Goal: Check status: Check status

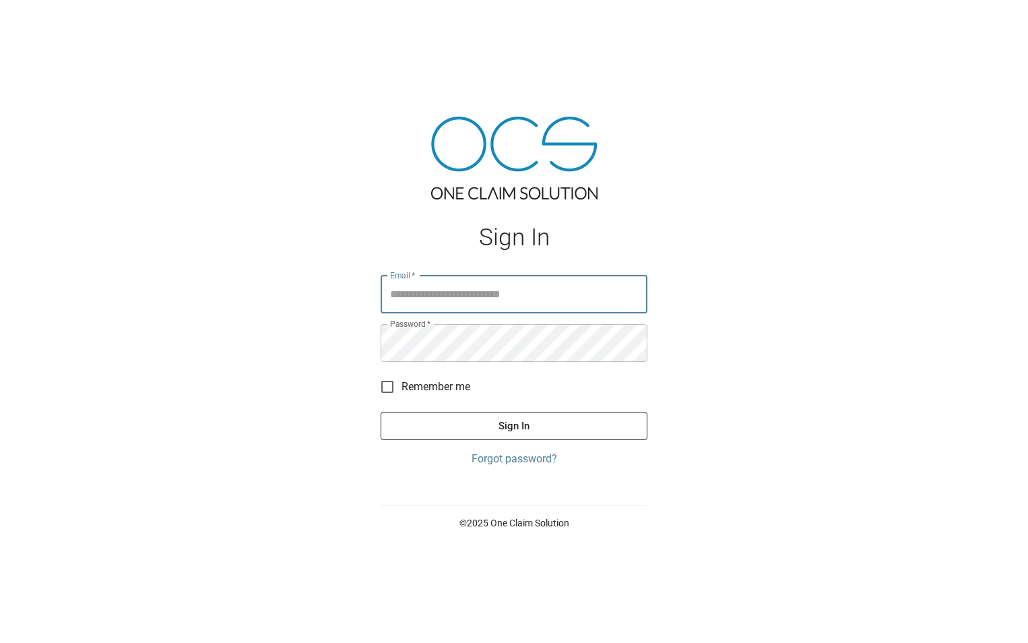
type input "**********"
click at [612, 426] on button "Sign In" at bounding box center [514, 426] width 267 height 28
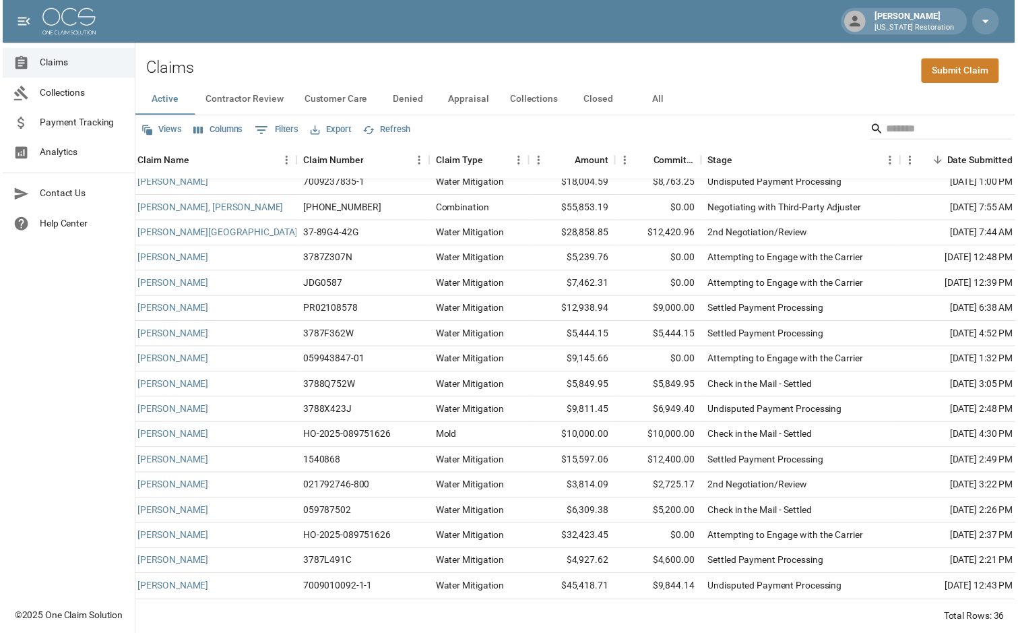
scroll to position [506, 0]
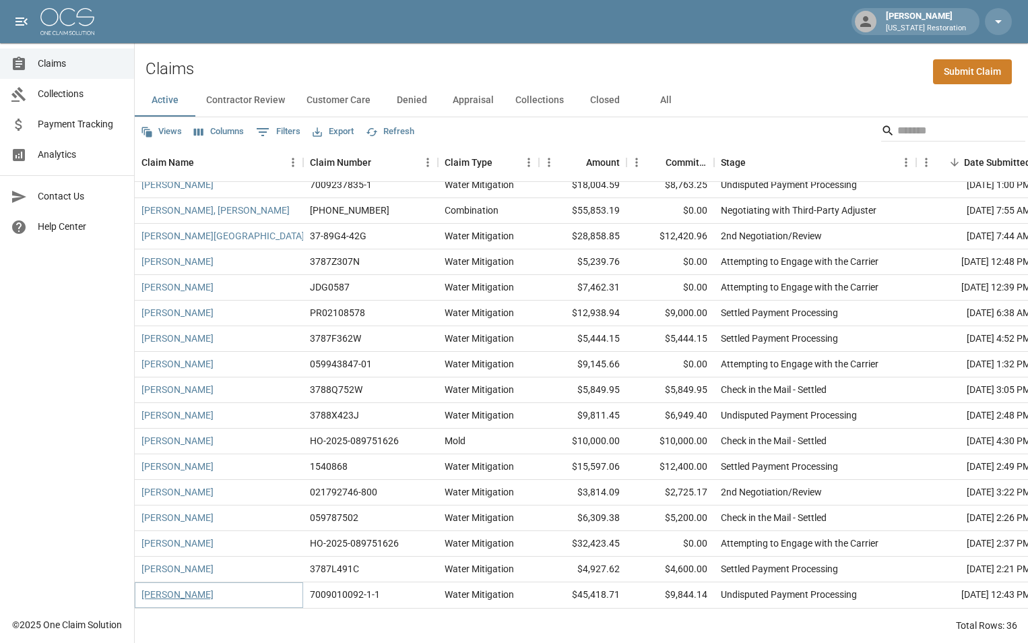
click at [181, 587] on link "[PERSON_NAME]" at bounding box center [177, 593] width 72 height 13
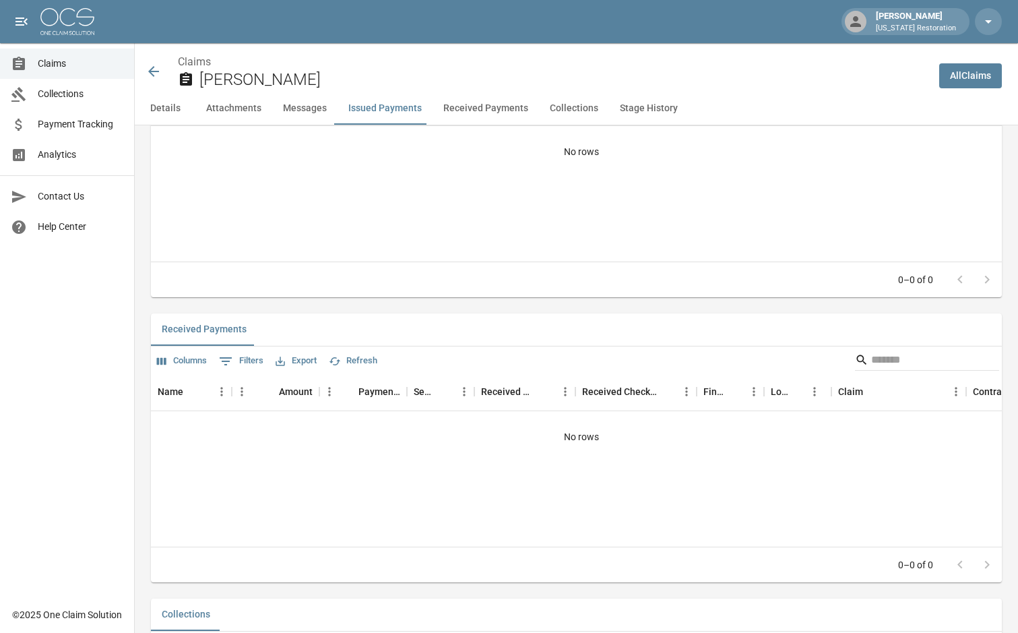
scroll to position [1819, 0]
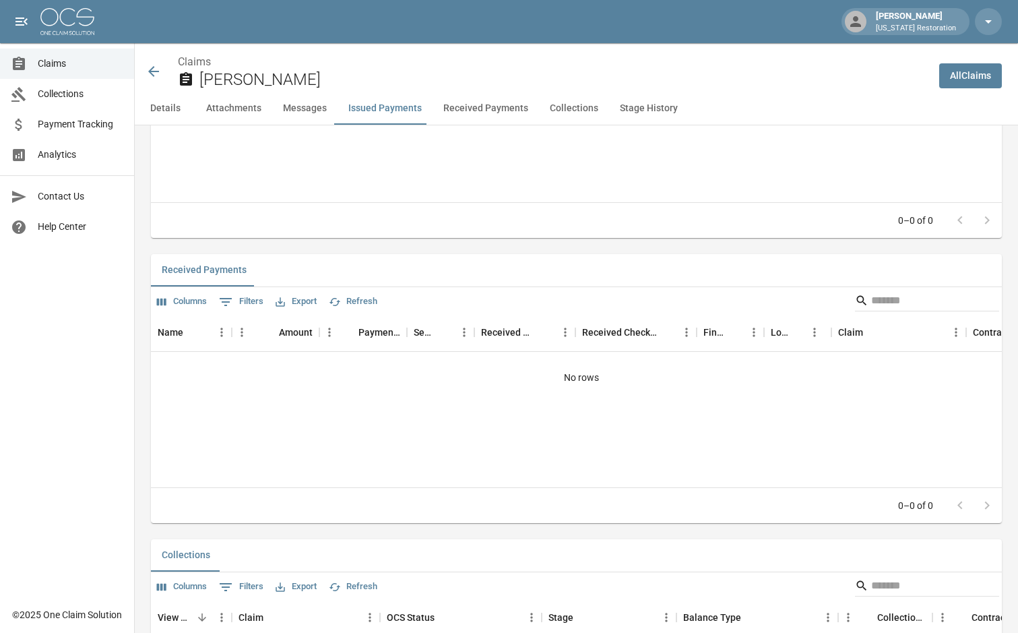
click at [522, 111] on button "Received Payments" at bounding box center [486, 108] width 106 height 32
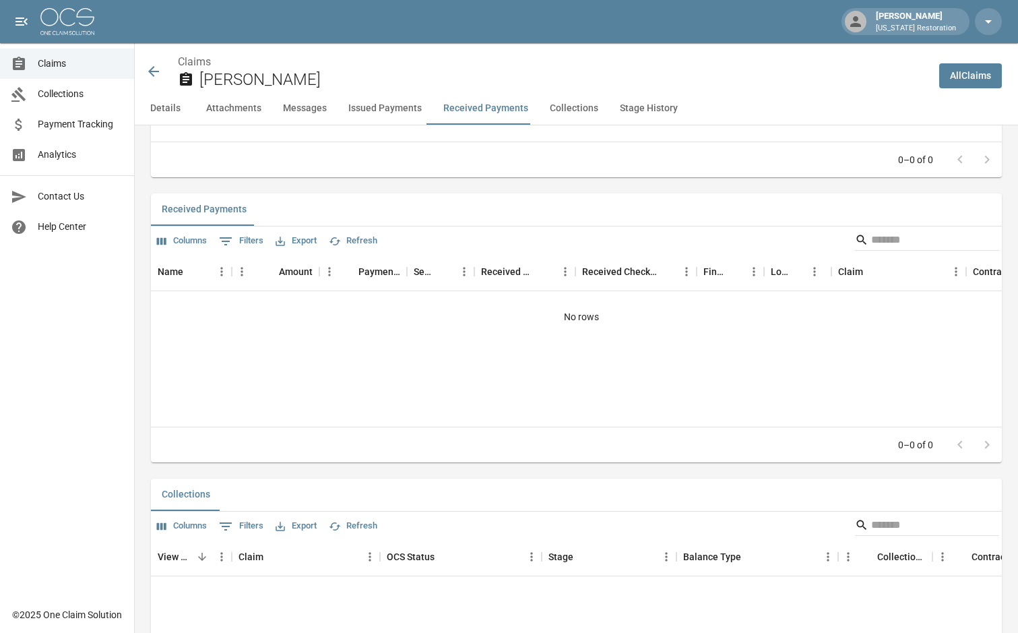
click at [558, 110] on button "Collections" at bounding box center [574, 108] width 70 height 32
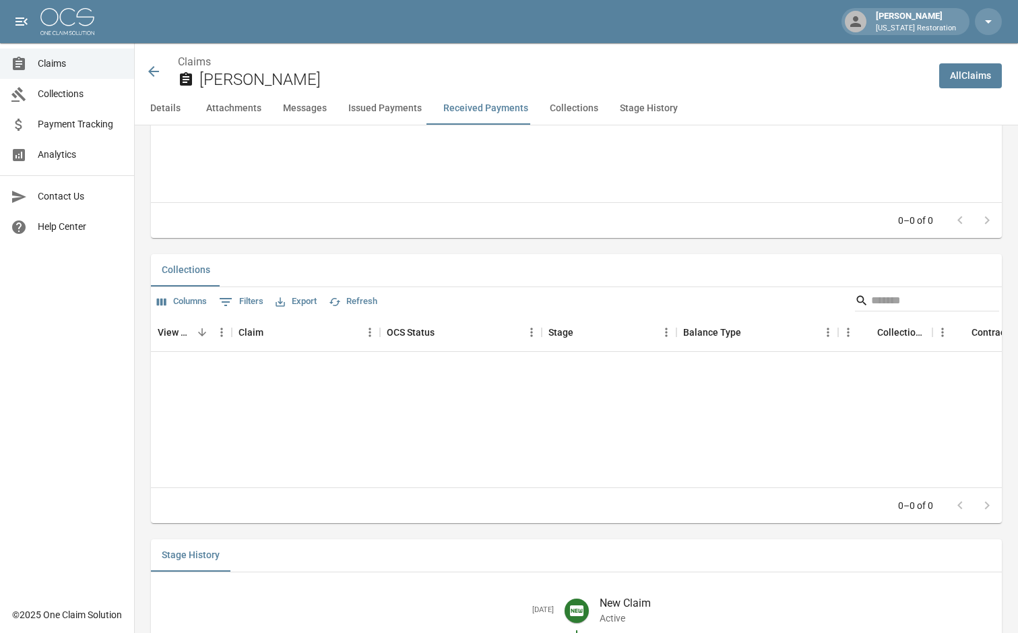
scroll to position [2165, 0]
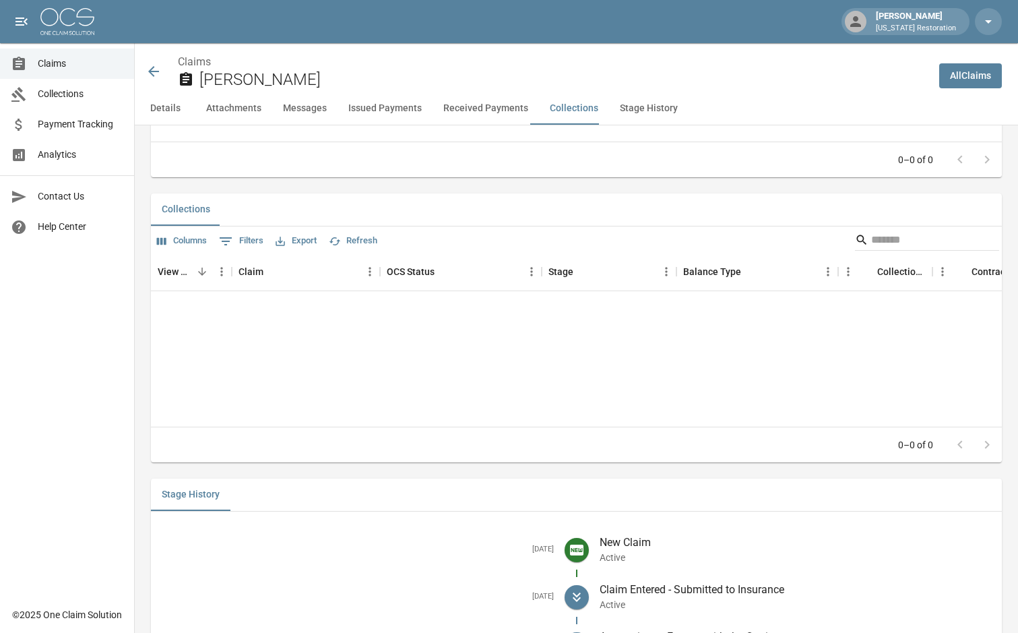
click at [238, 109] on button "Attachments" at bounding box center [233, 108] width 77 height 32
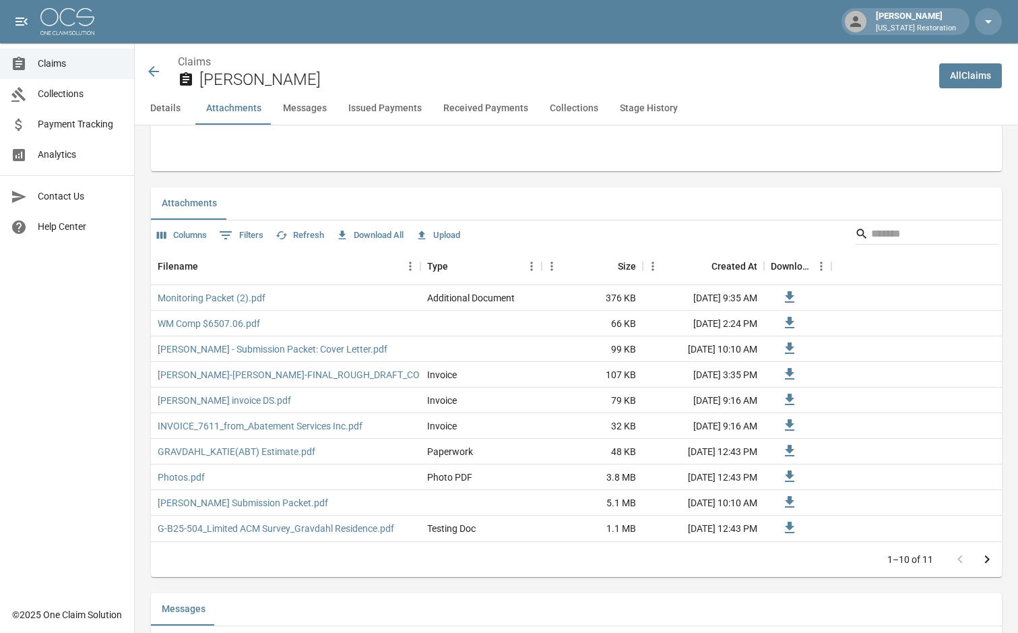
scroll to position [808, 0]
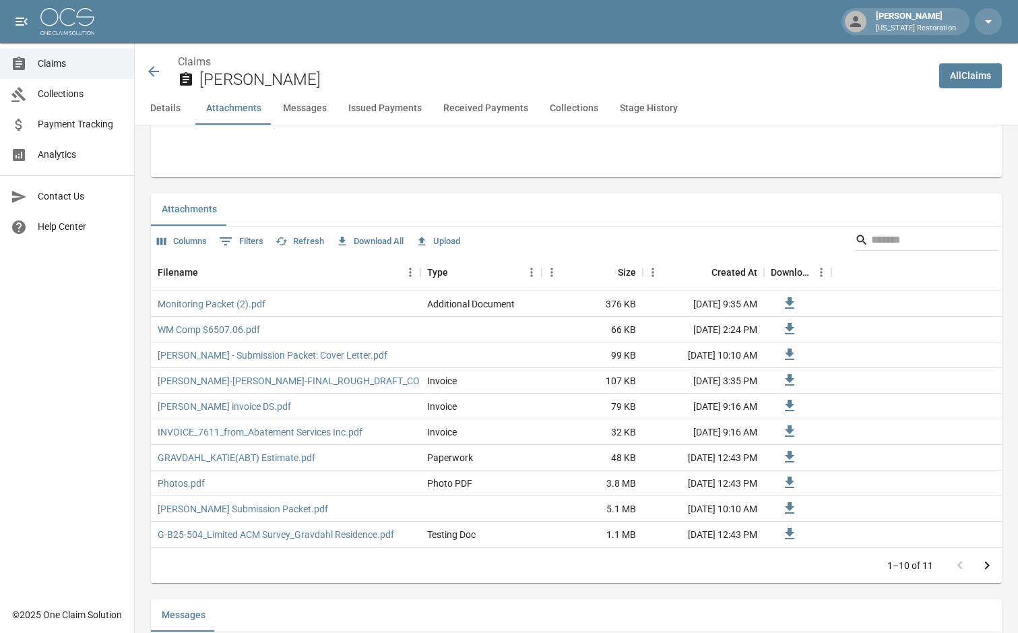
click at [83, 123] on span "Payment Tracking" at bounding box center [81, 124] width 86 height 14
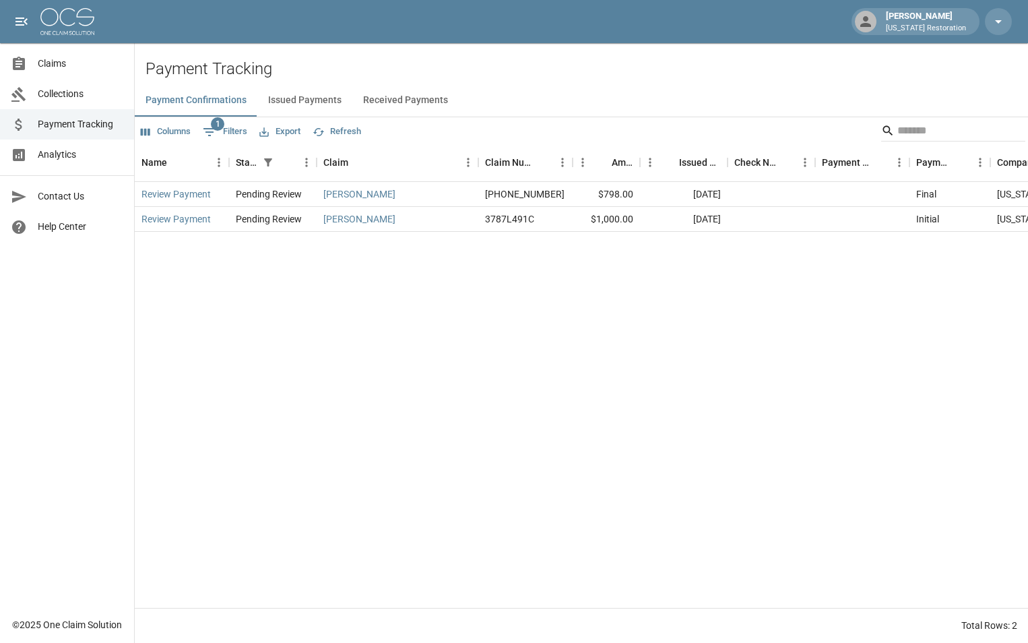
click at [313, 97] on button "Issued Payments" at bounding box center [304, 100] width 95 height 32
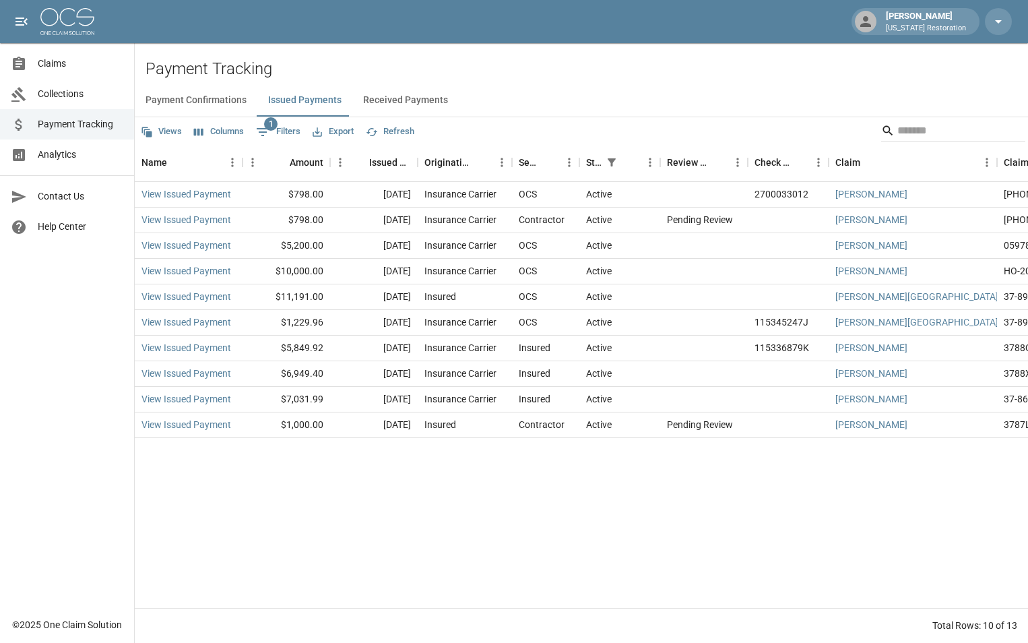
click at [65, 68] on span "Claims" at bounding box center [81, 64] width 86 height 14
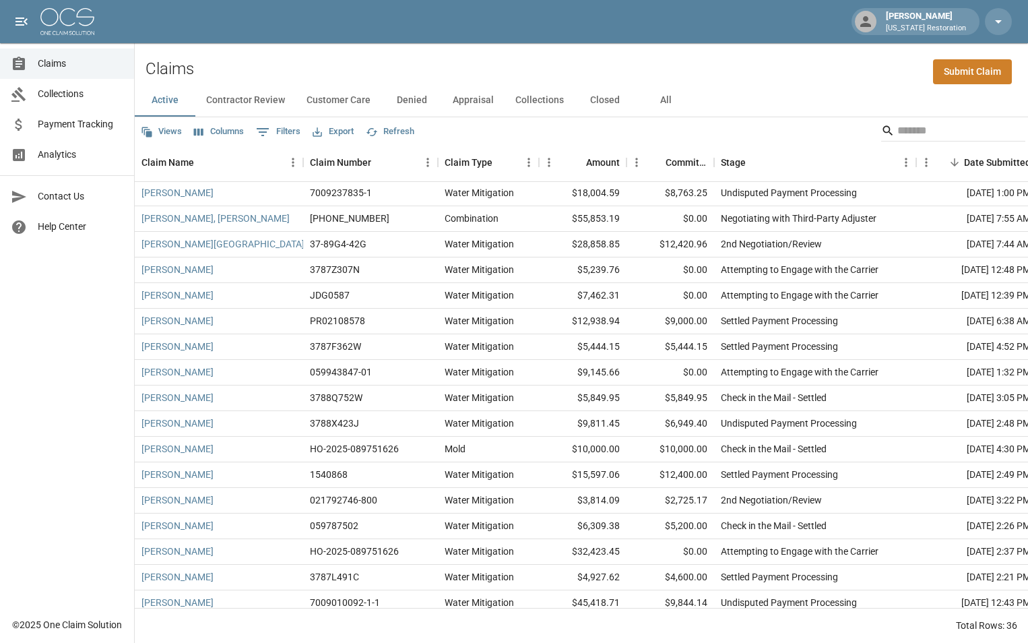
scroll to position [506, 0]
